Goal: Task Accomplishment & Management: Manage account settings

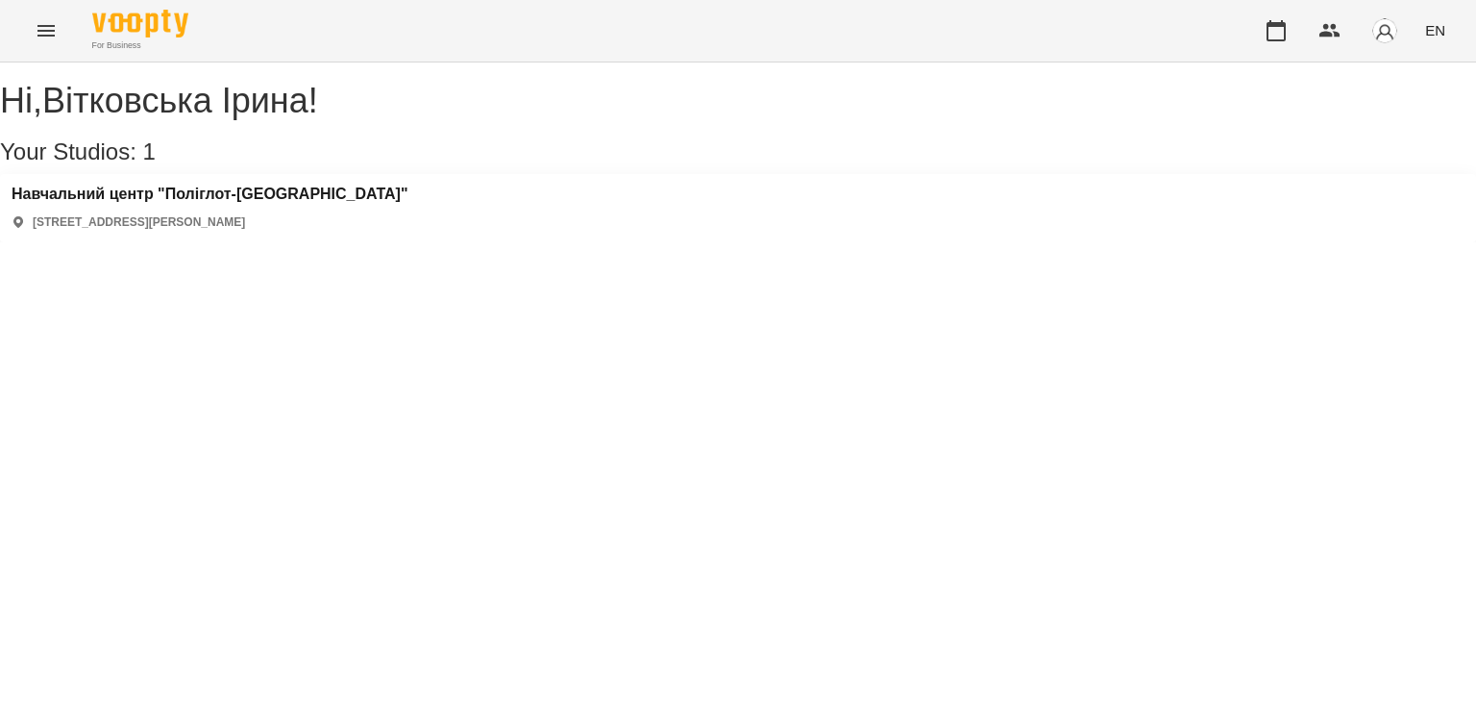
click at [38, 32] on icon "Menu" at bounding box center [46, 30] width 23 height 23
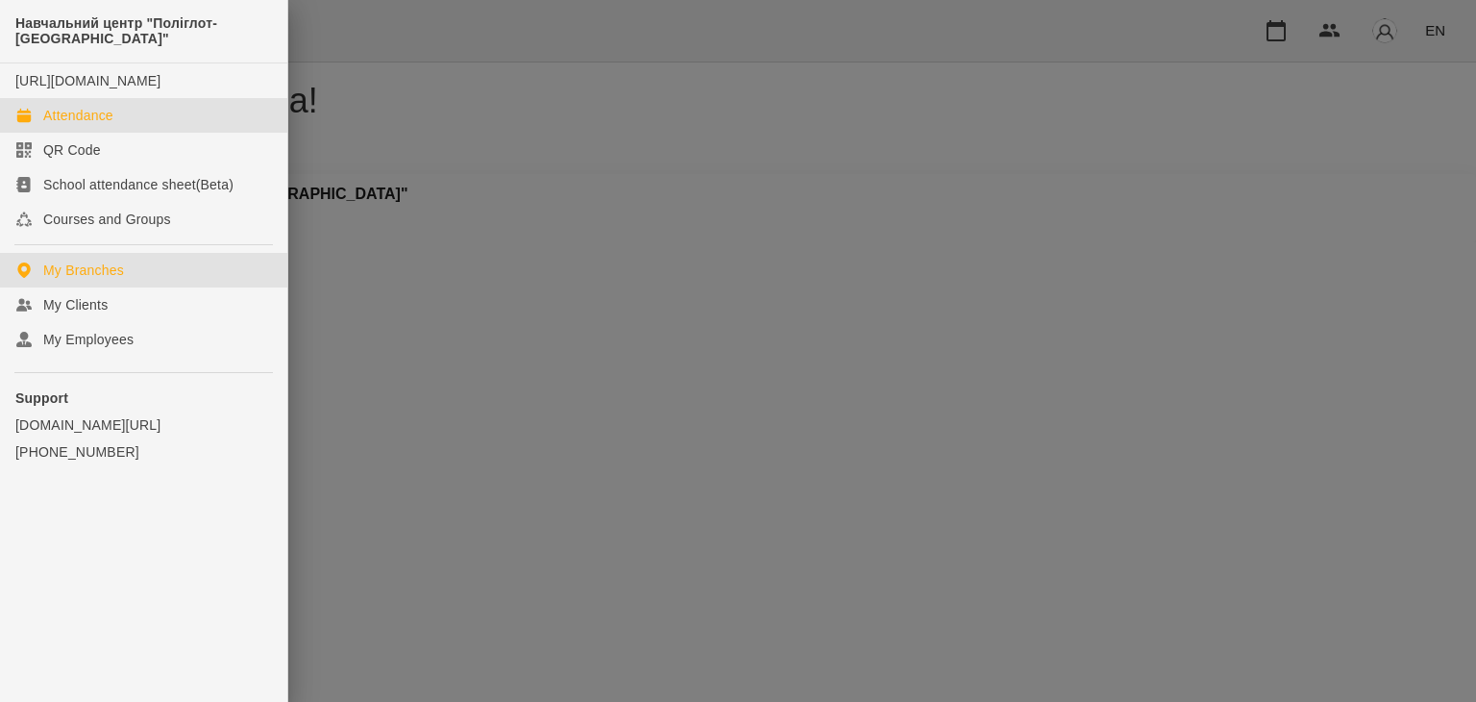
click at [81, 125] on div "Attendance" at bounding box center [78, 115] width 70 height 19
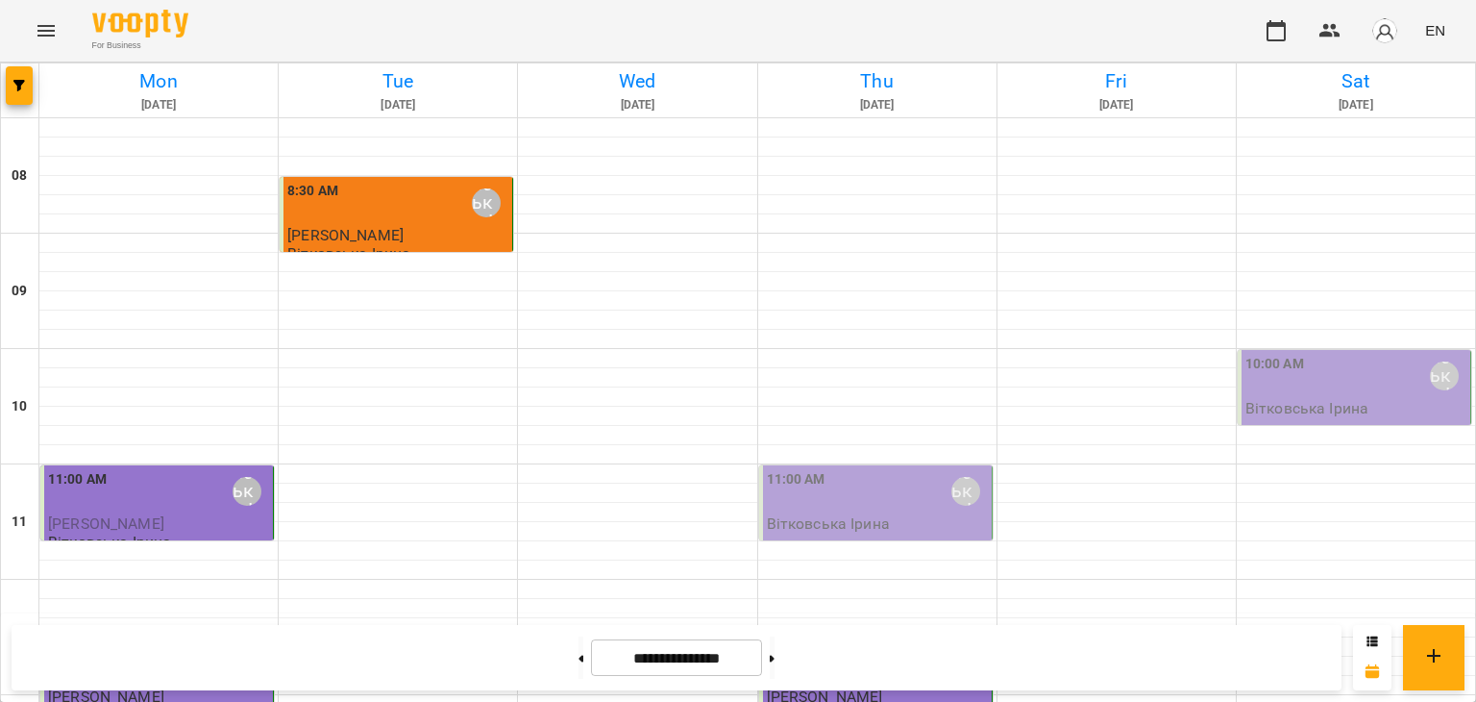
click at [1434, 379] on div "Вітковська Ірина" at bounding box center [1444, 375] width 29 height 29
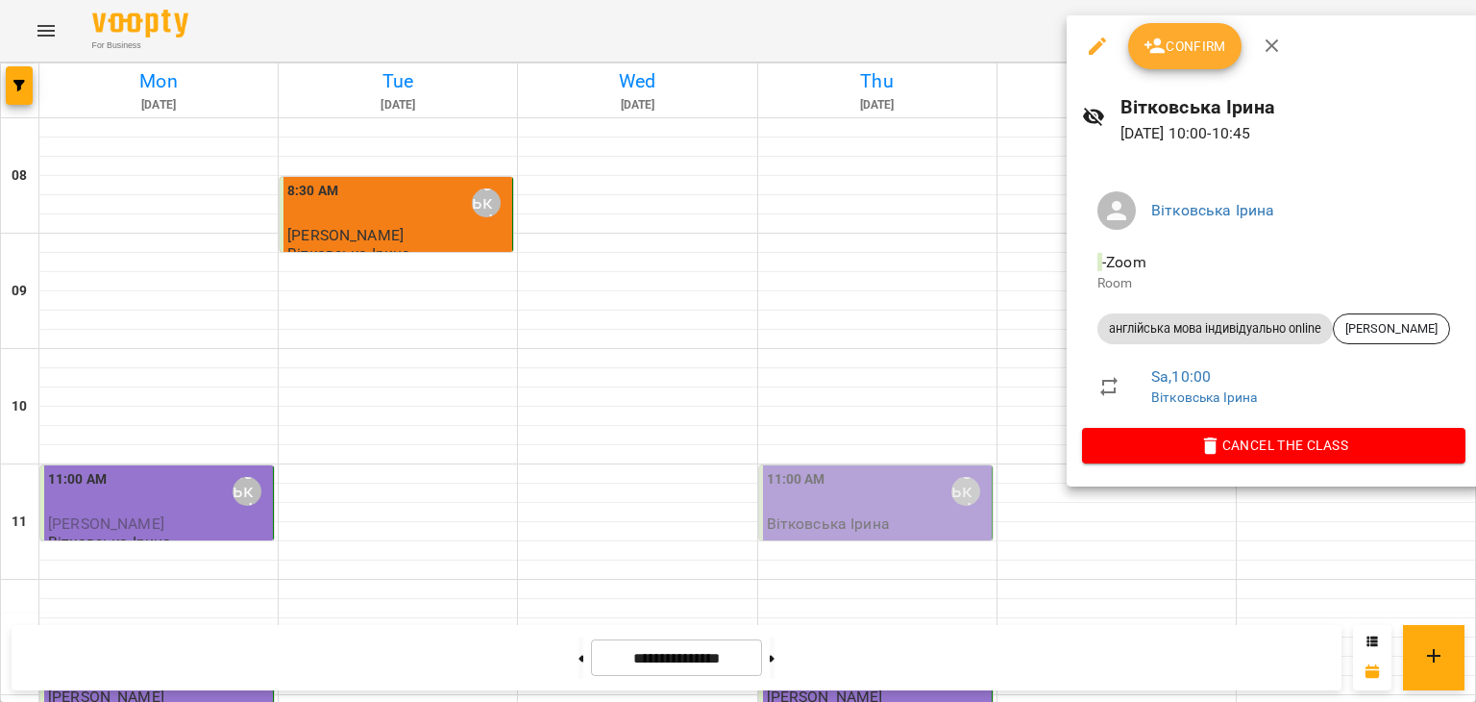
click at [1203, 43] on span "Confirm" at bounding box center [1185, 46] width 83 height 23
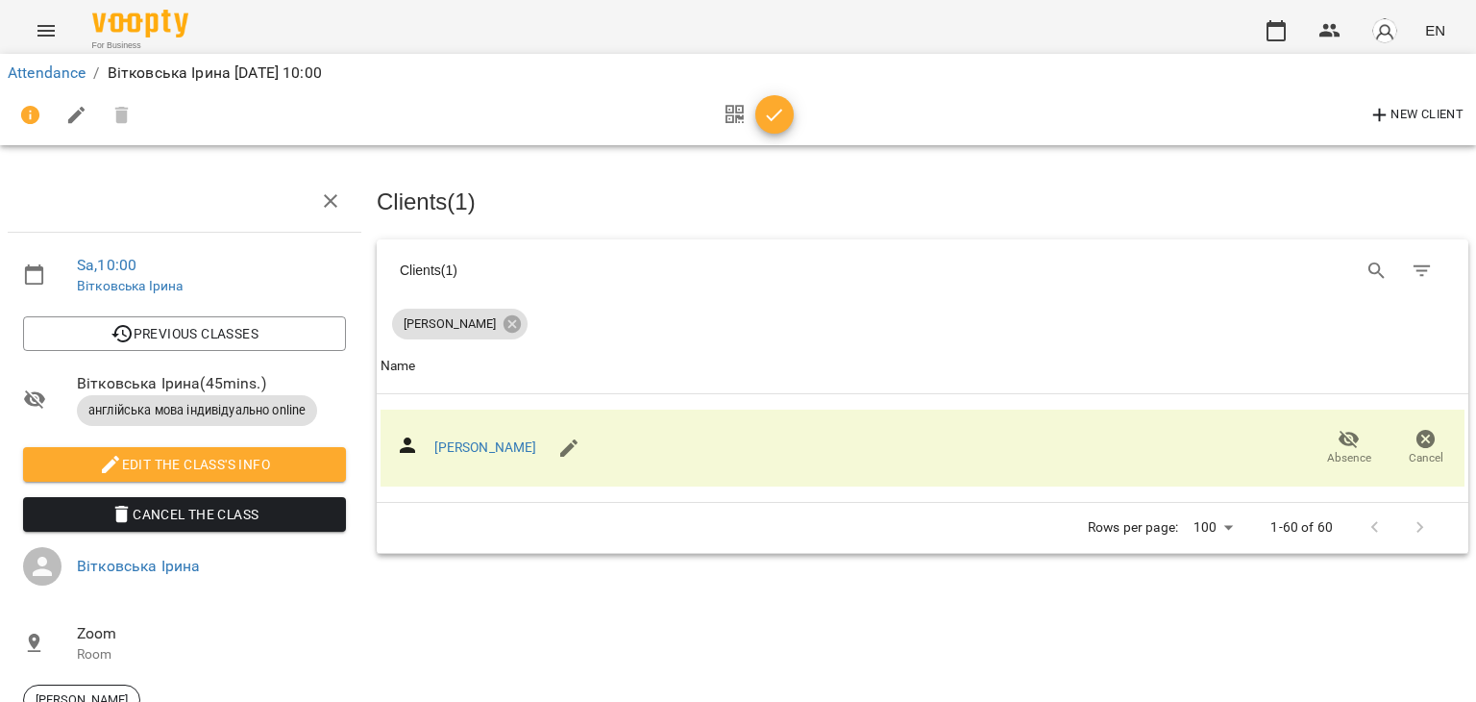
click at [773, 106] on icon "button" at bounding box center [774, 115] width 23 height 23
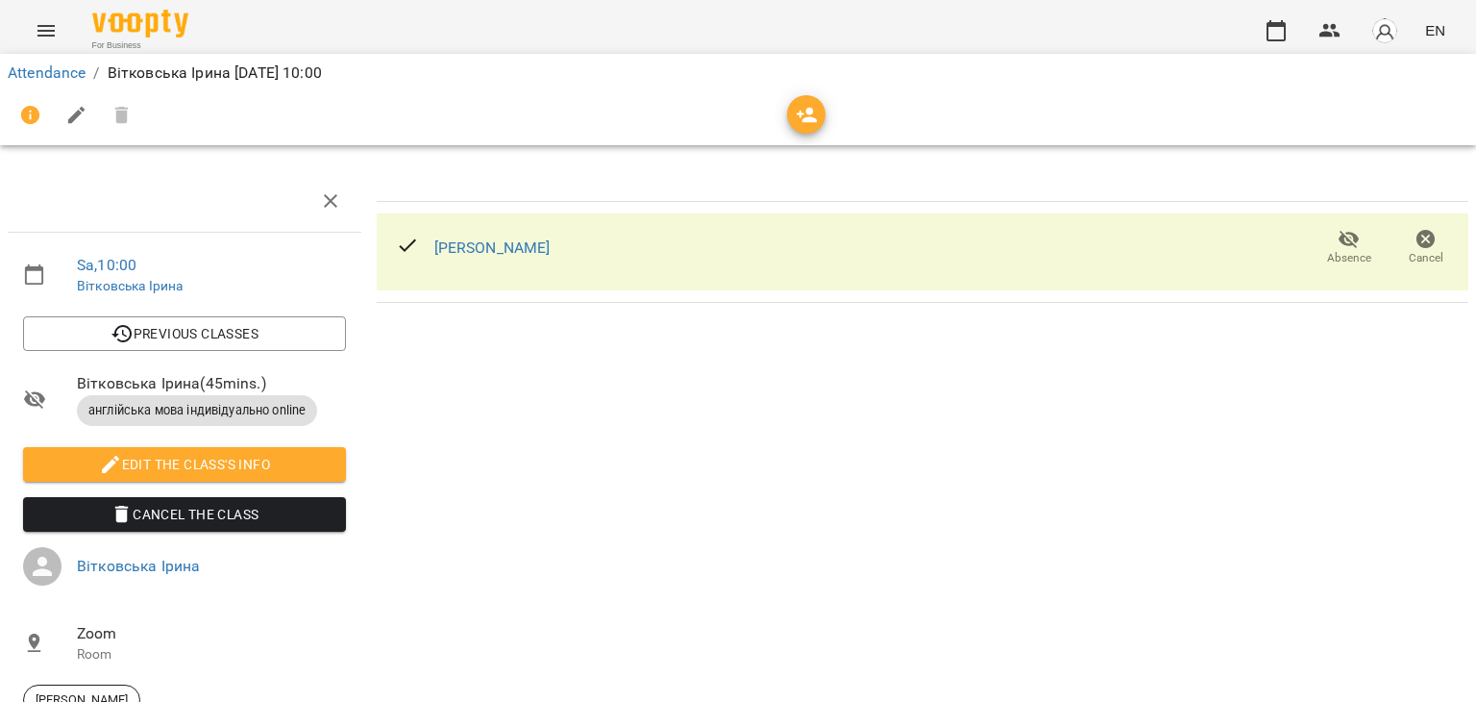
click at [43, 23] on icon "Menu" at bounding box center [46, 30] width 23 height 23
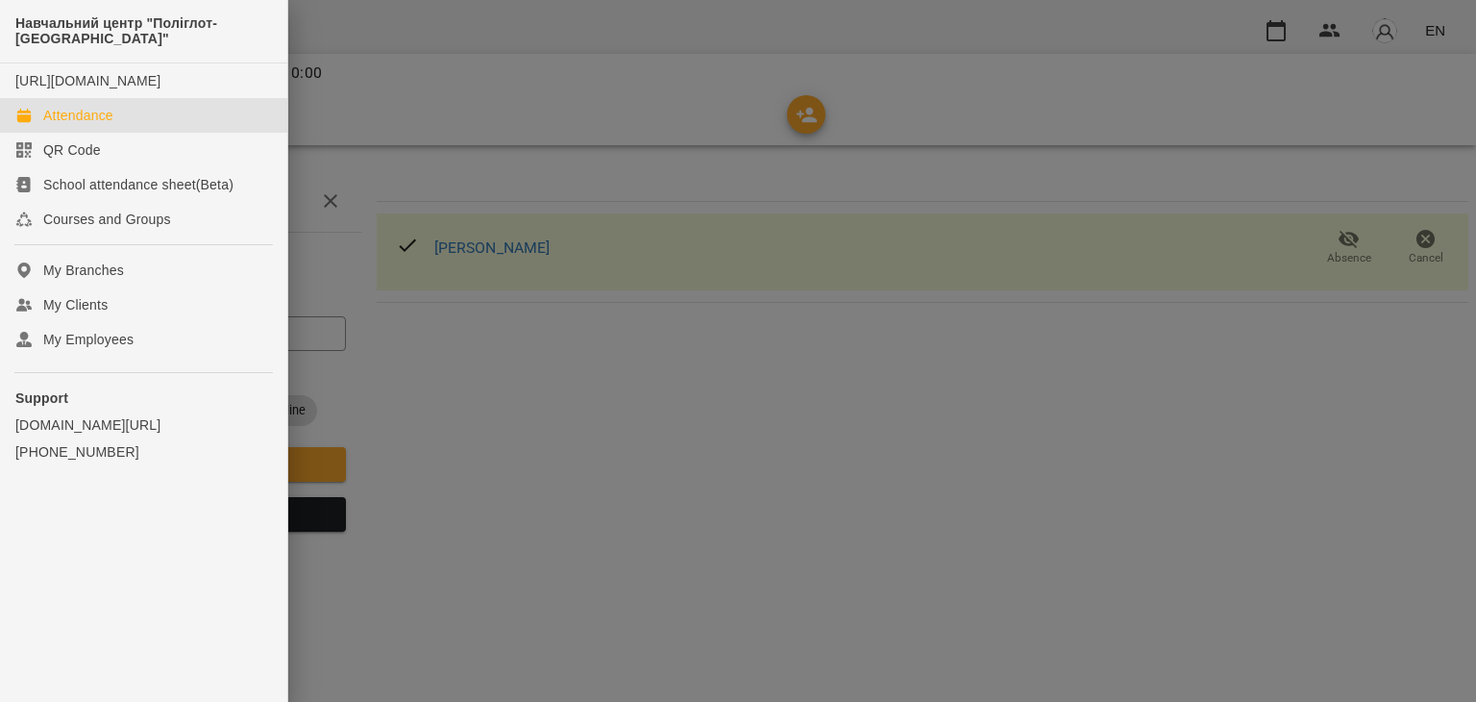
click at [81, 125] on div "Attendance" at bounding box center [78, 115] width 70 height 19
